Goal: Information Seeking & Learning: Learn about a topic

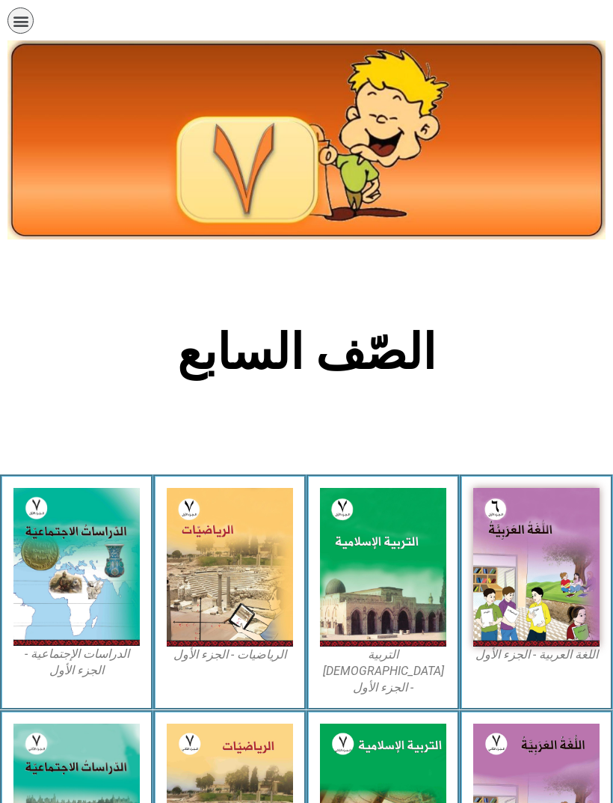
click at [561, 520] on img at bounding box center [537, 567] width 126 height 158
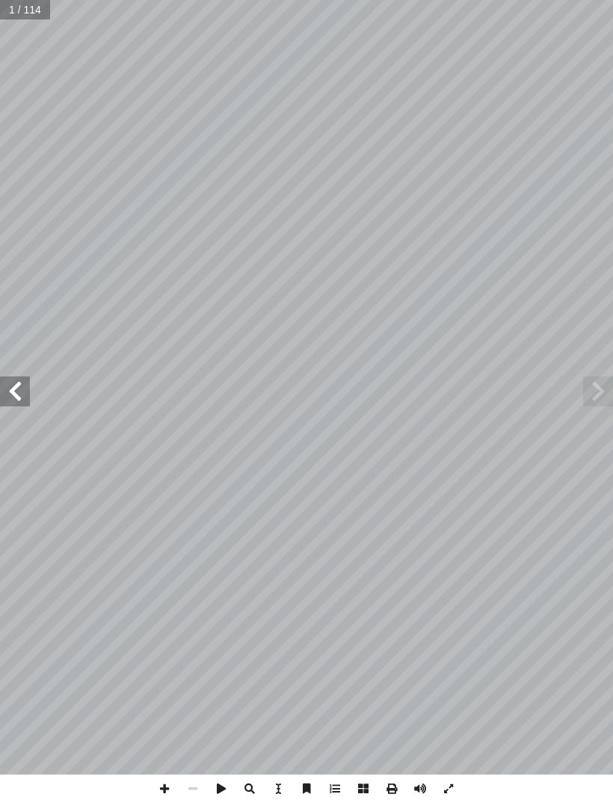
click at [22, 388] on span at bounding box center [15, 391] width 30 height 30
click at [17, 392] on span at bounding box center [15, 391] width 30 height 30
click at [17, 402] on span at bounding box center [15, 391] width 30 height 30
click at [27, 391] on span at bounding box center [15, 391] width 30 height 30
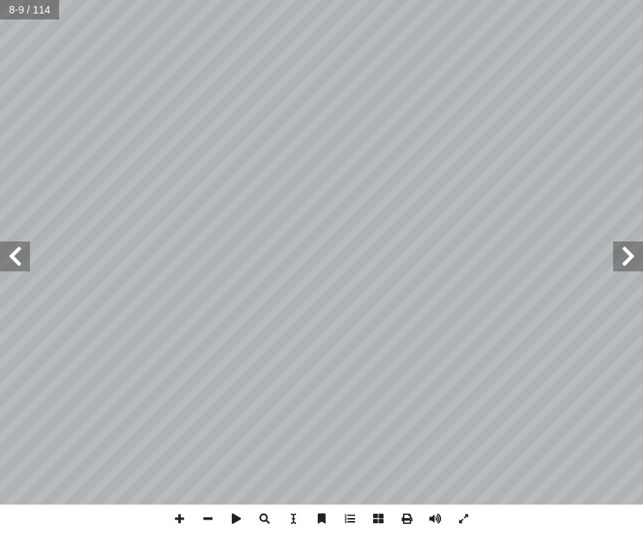
click at [20, 259] on span at bounding box center [15, 257] width 30 height 30
